Goal: Transaction & Acquisition: Purchase product/service

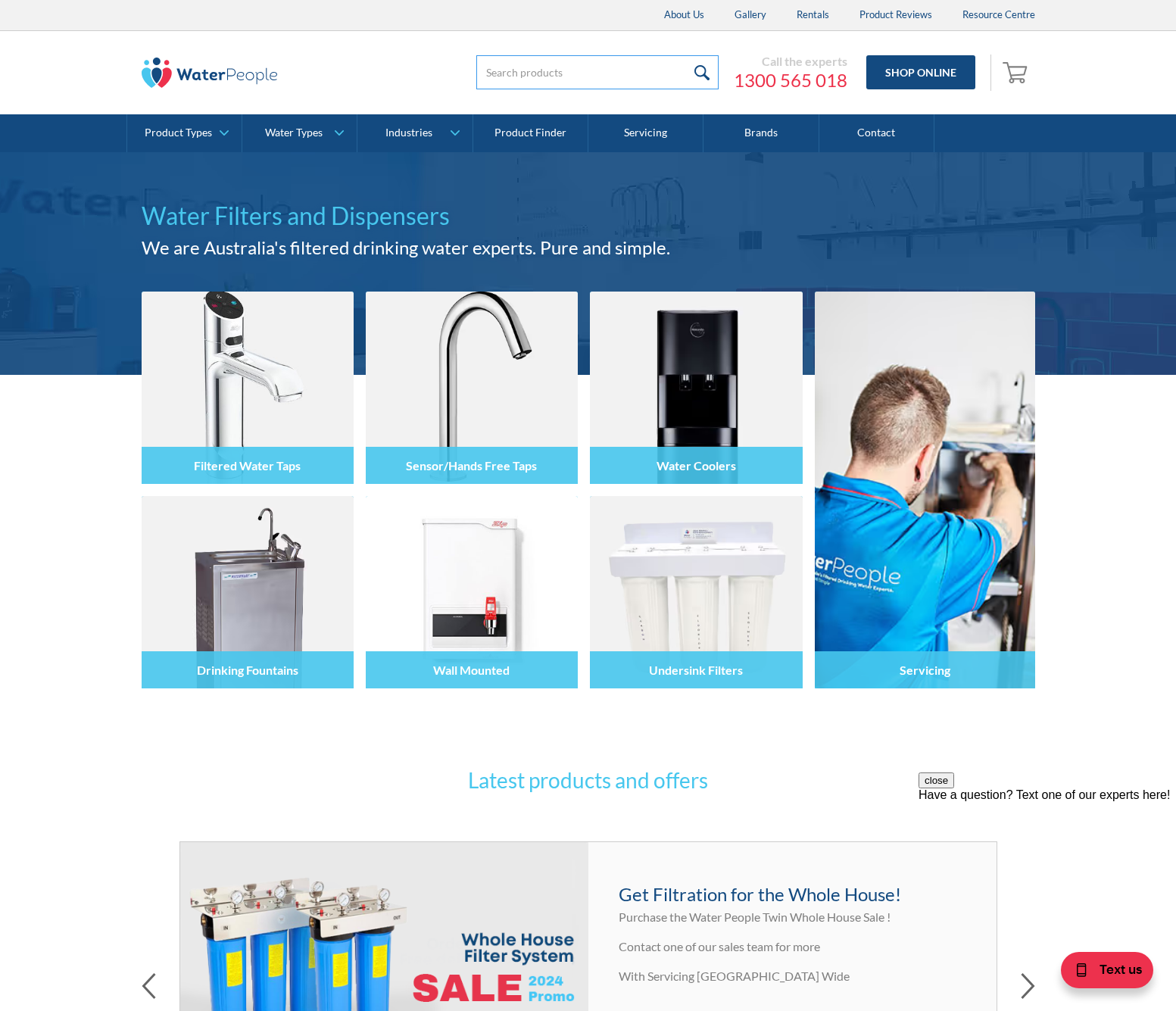
click at [527, 77] on input "search" at bounding box center [597, 72] width 242 height 34
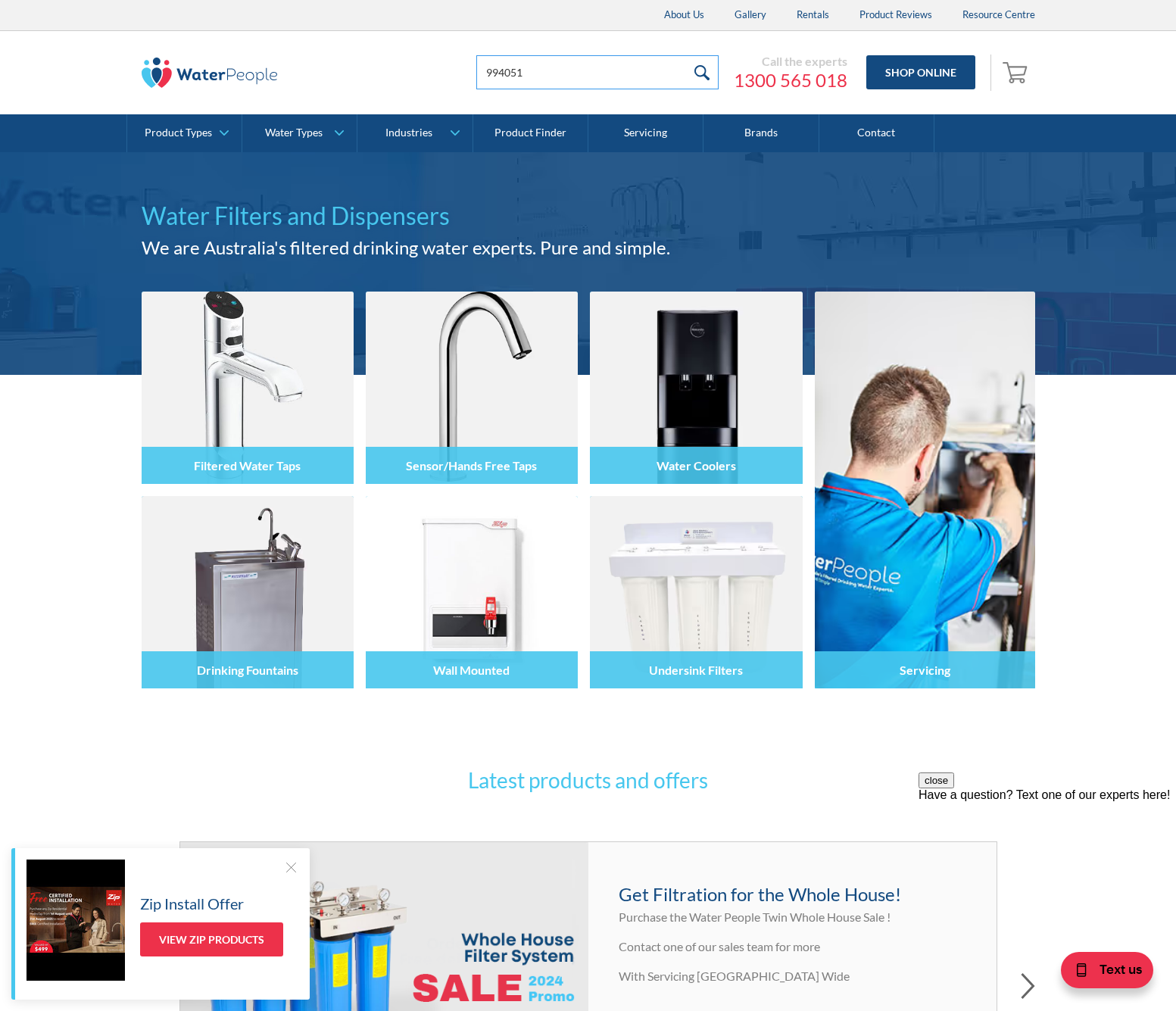
type input "994051"
click at [704, 72] on input "submit" at bounding box center [702, 72] width 32 height 34
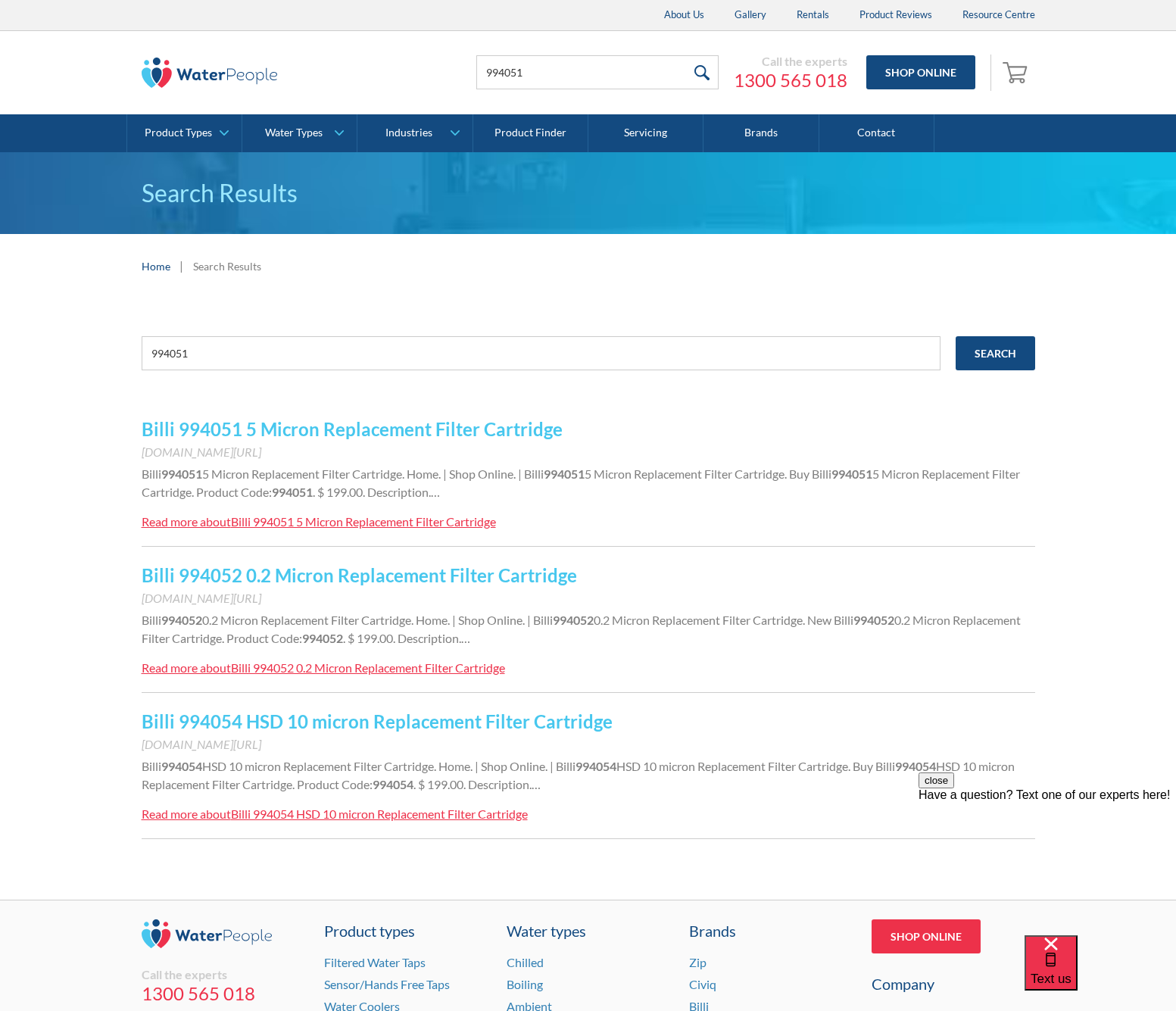
click at [268, 527] on div "Billi 994051 5 Micron Replacement Filter Cartridge" at bounding box center [363, 520] width 265 height 14
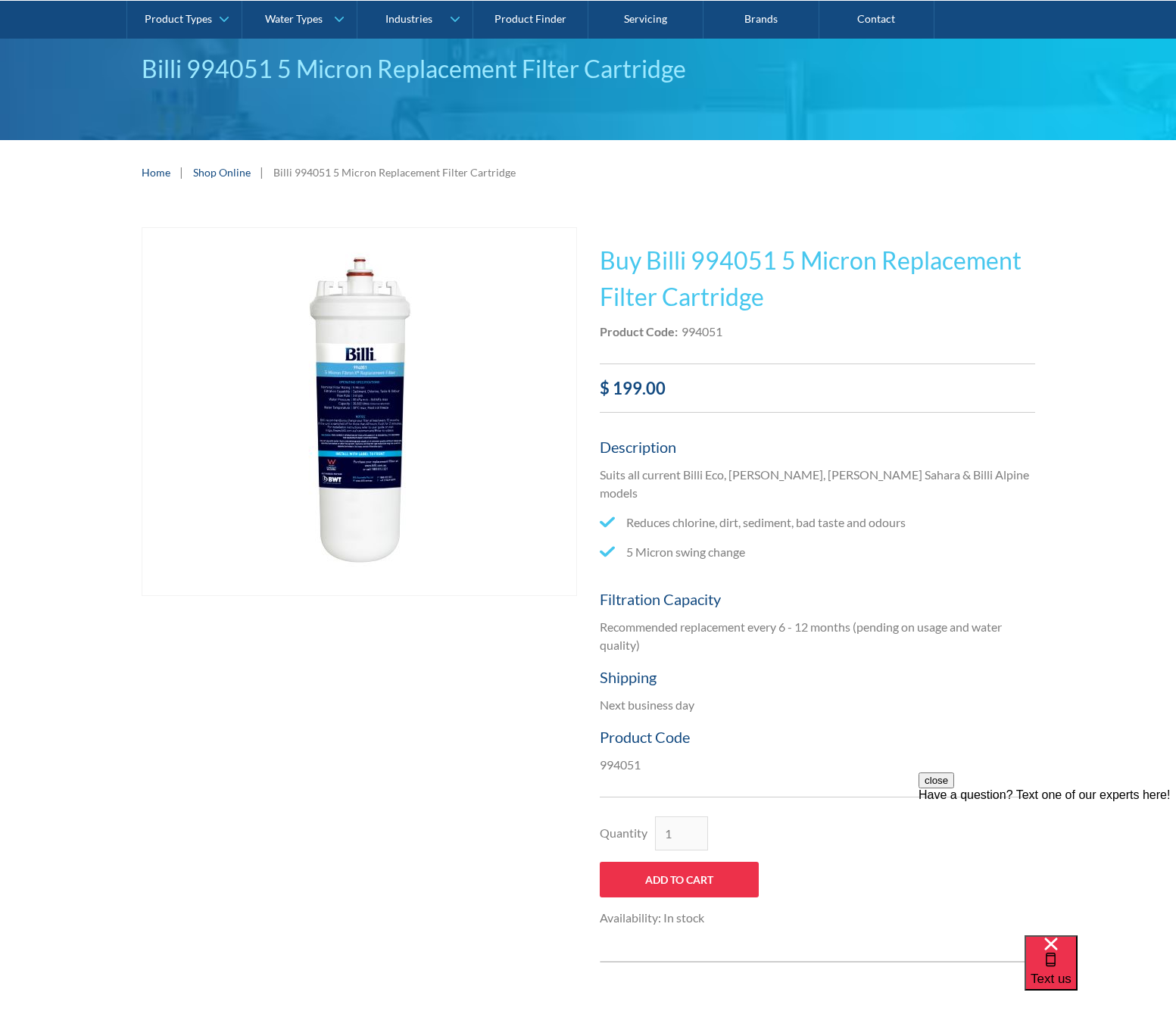
scroll to position [91, 0]
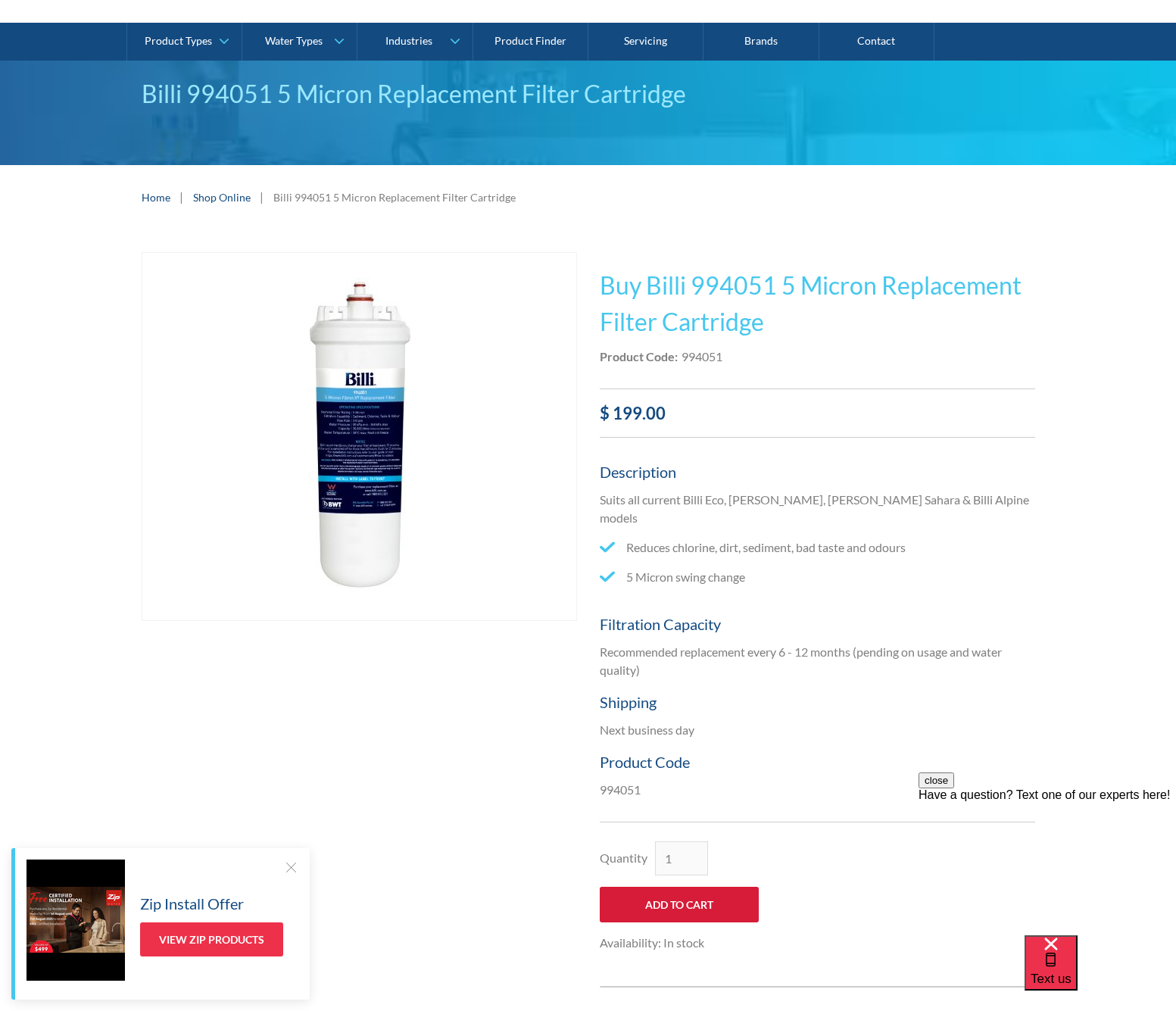
click at [679, 892] on input "Add to Cart" at bounding box center [679, 904] width 159 height 36
type input "Add to Cart"
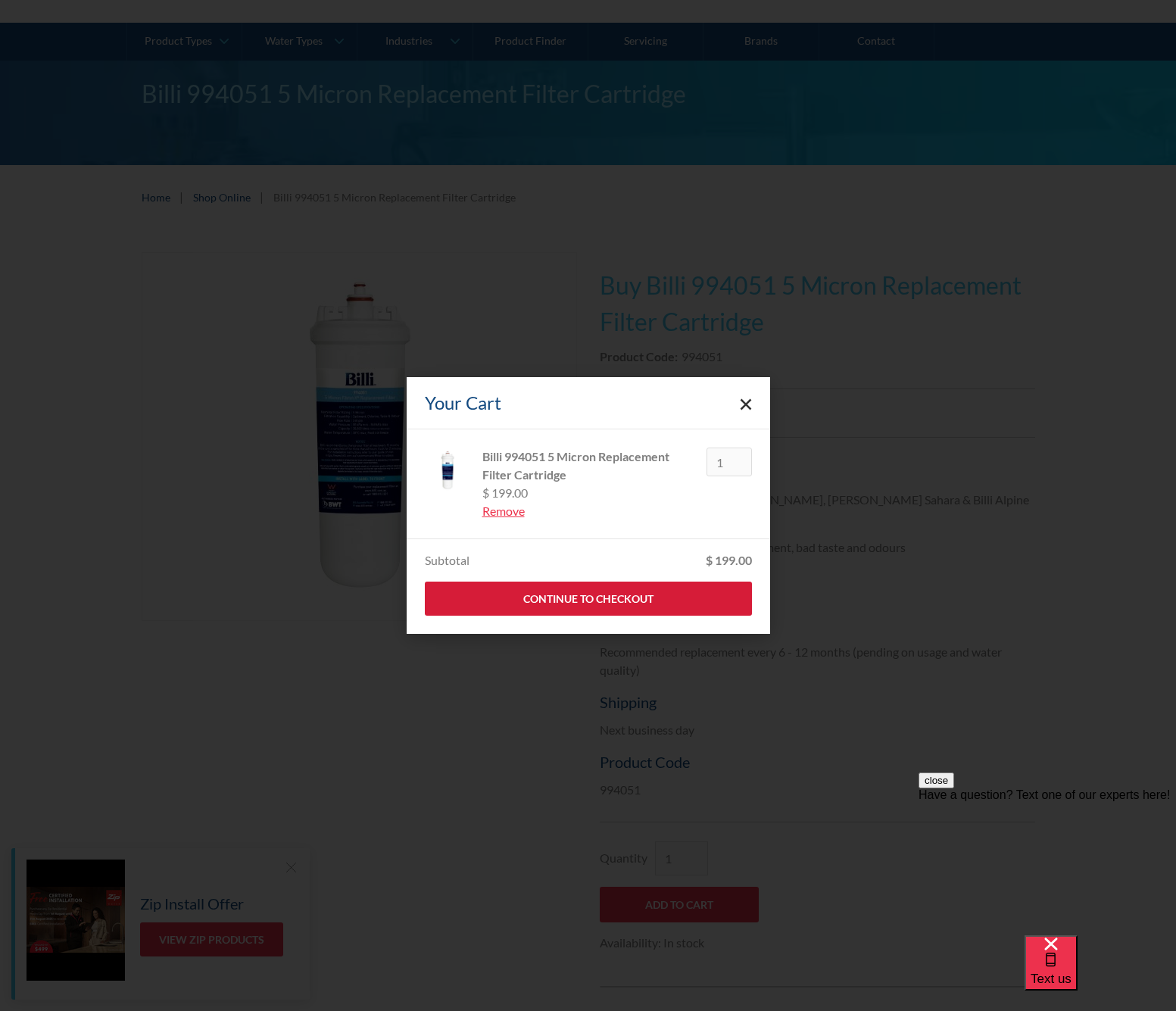
click at [640, 600] on link "Continue to Checkout" at bounding box center [588, 598] width 327 height 34
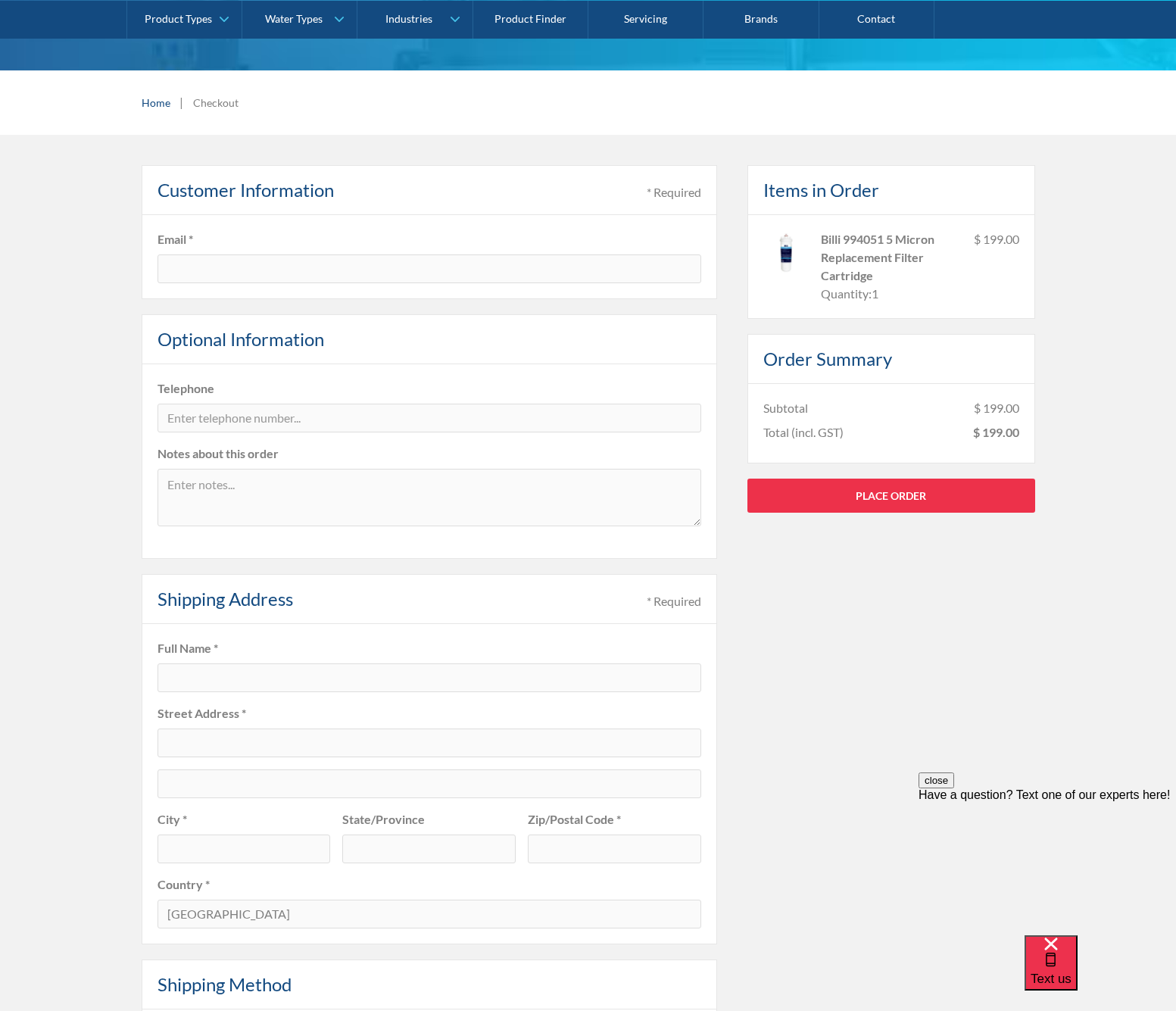
scroll to position [652, 0]
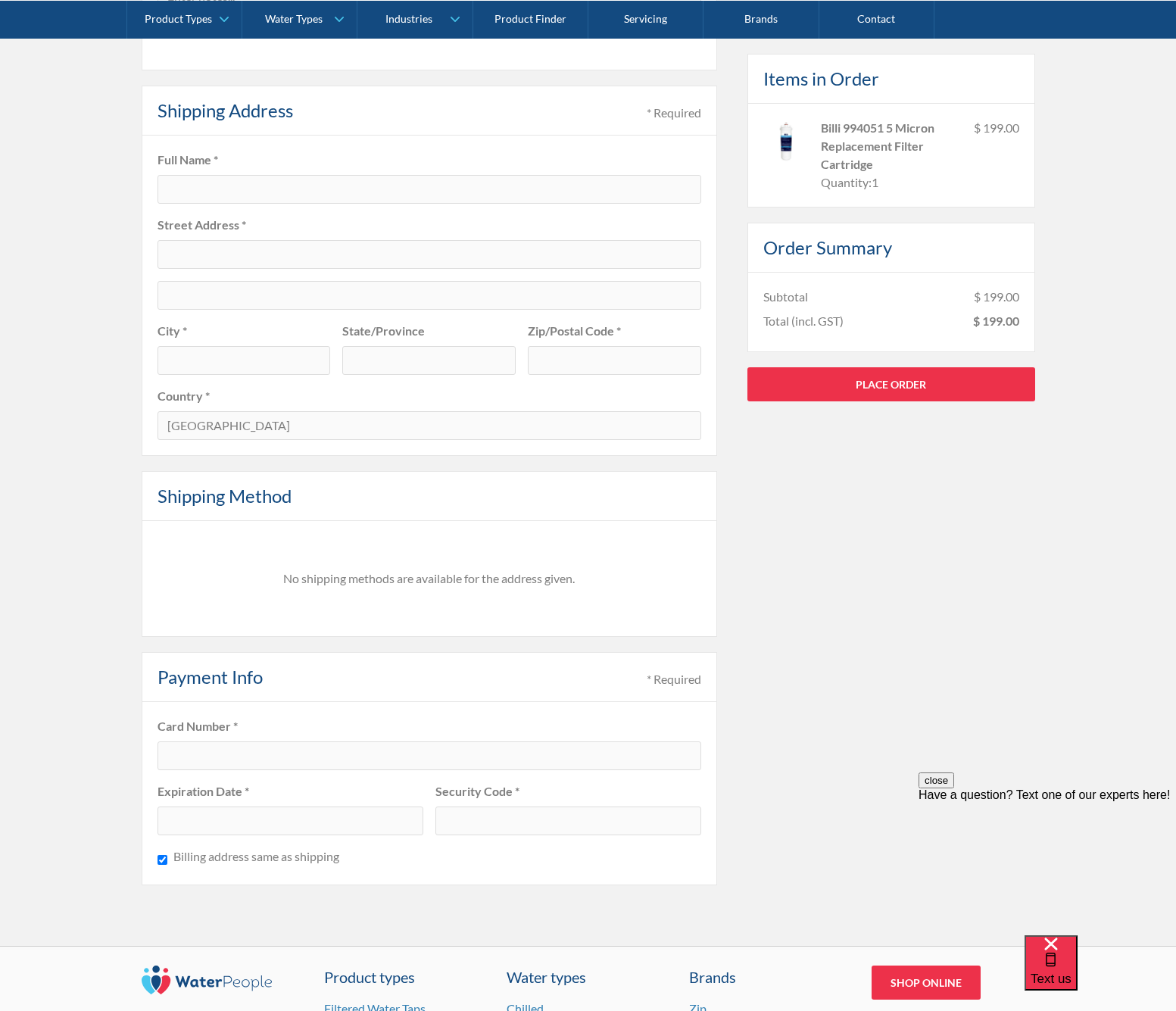
click at [640, 681] on div "Payment Info * Required" at bounding box center [429, 677] width 576 height 50
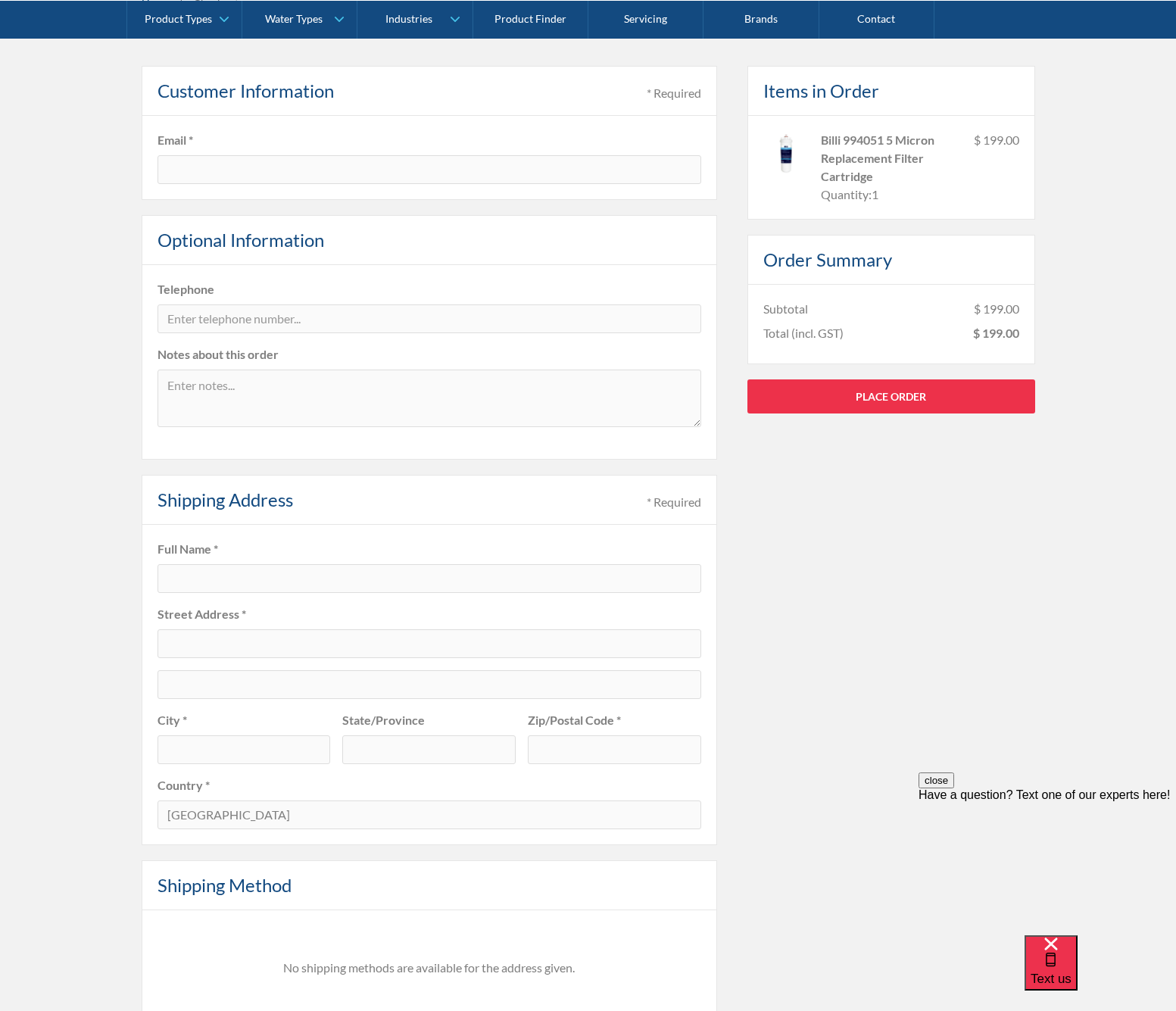
scroll to position [0, 0]
